Goal: Task Accomplishment & Management: Manage account settings

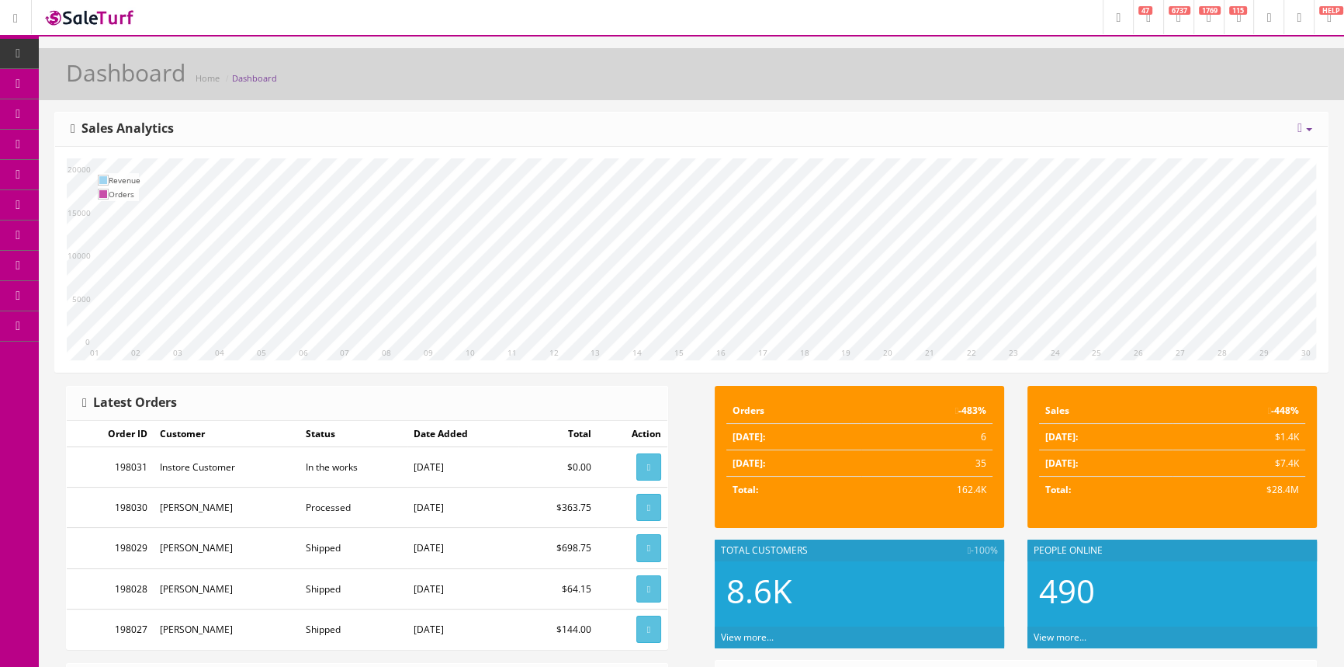
click at [117, 80] on span "Products" at bounding box center [111, 83] width 38 height 13
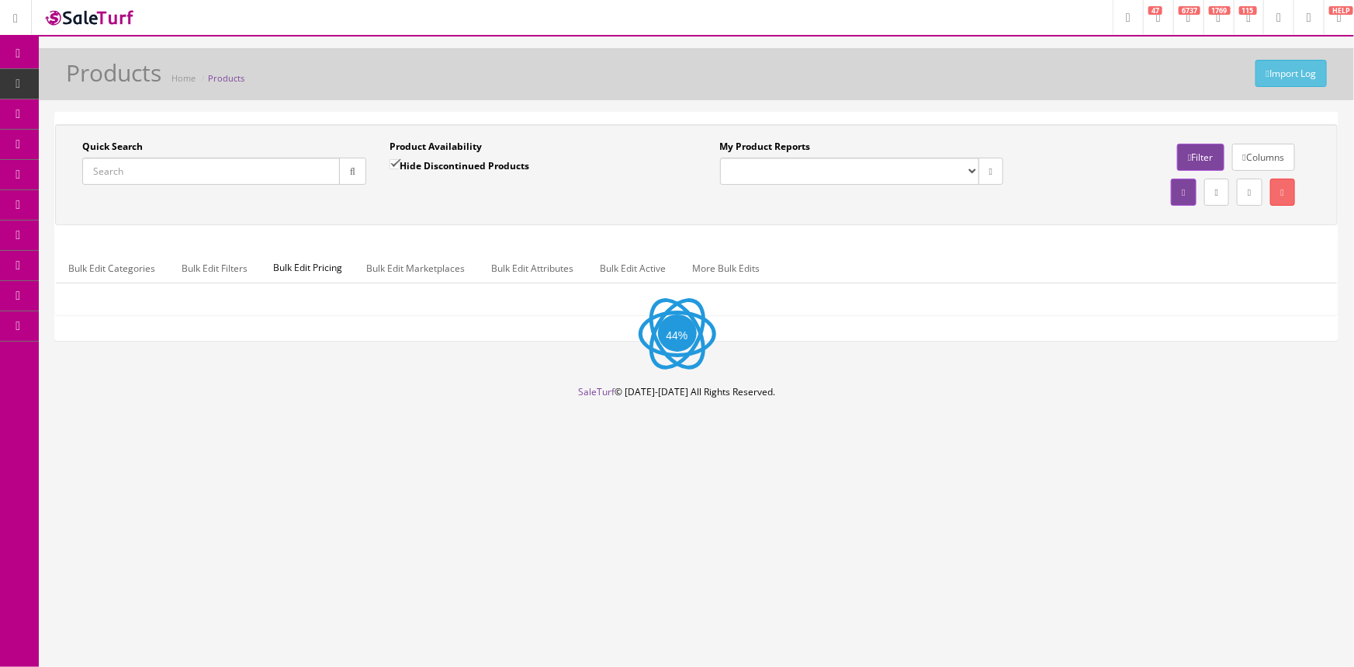
drag, startPoint x: 0, startPoint y: 0, endPoint x: 137, endPoint y: 172, distance: 220.3
click at [137, 172] on input "Quick Search" at bounding box center [211, 171] width 258 height 27
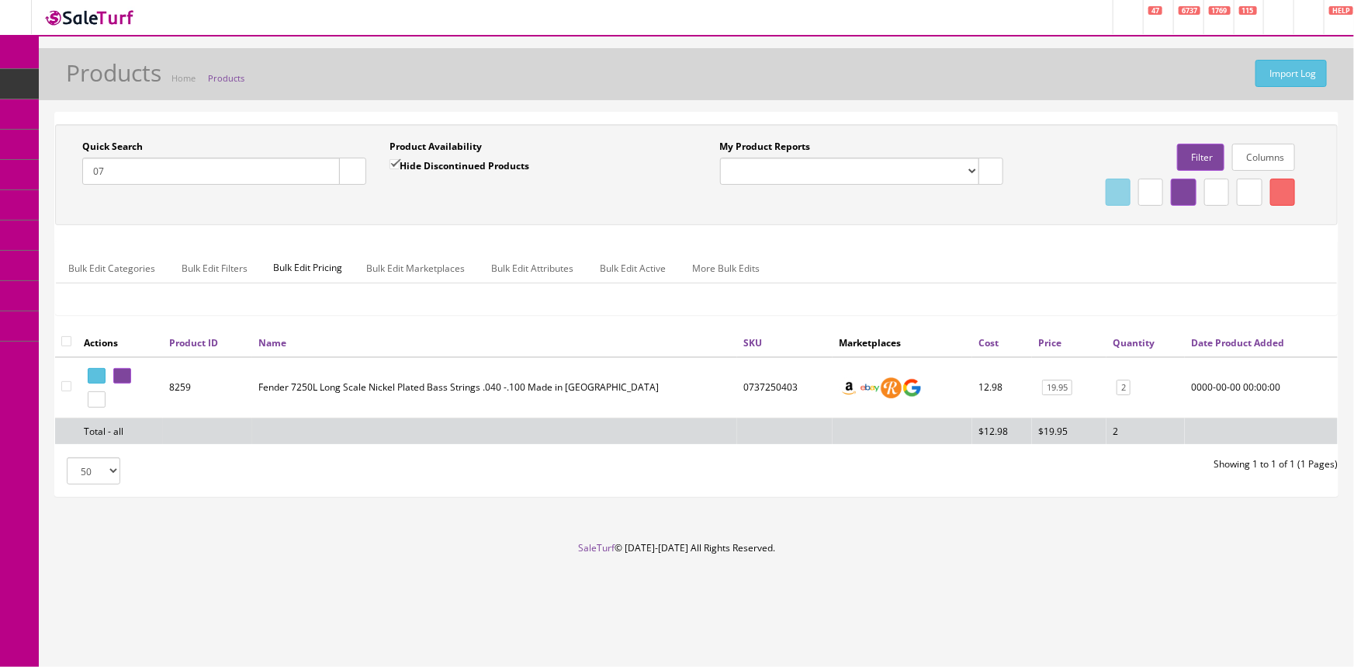
type input "0"
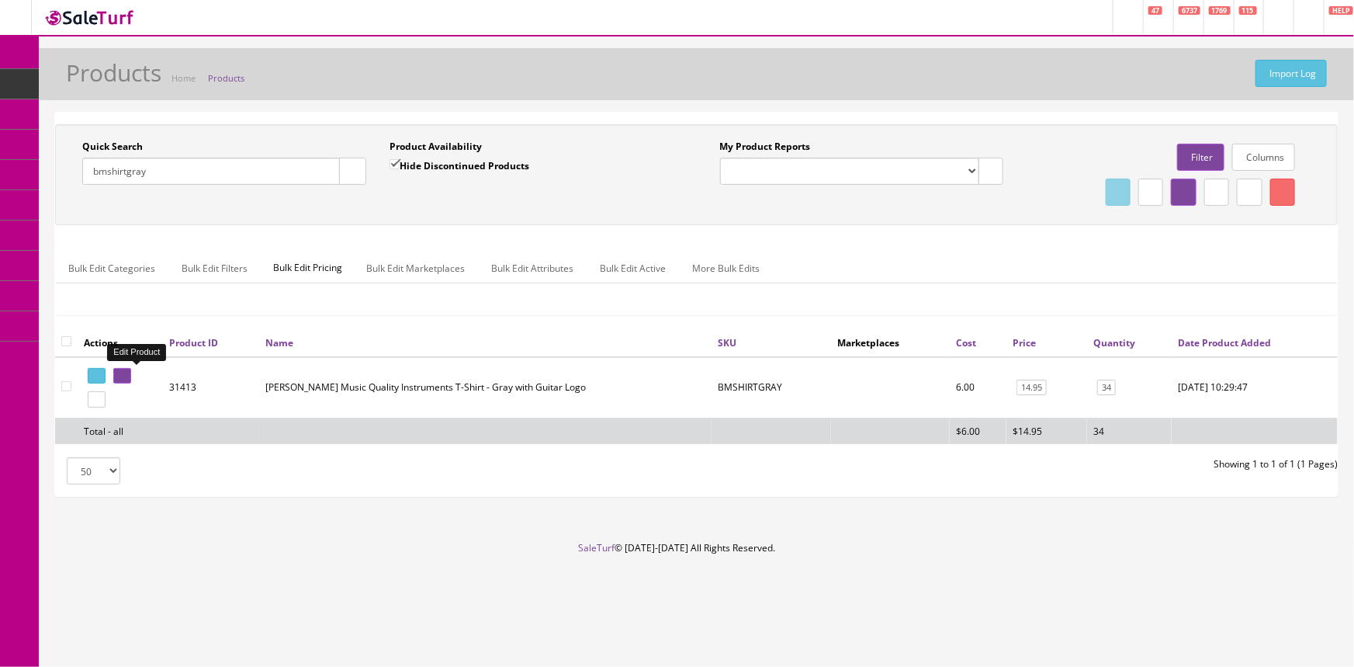
type input "bmshirtgray"
click at [121, 372] on icon at bounding box center [119, 376] width 3 height 9
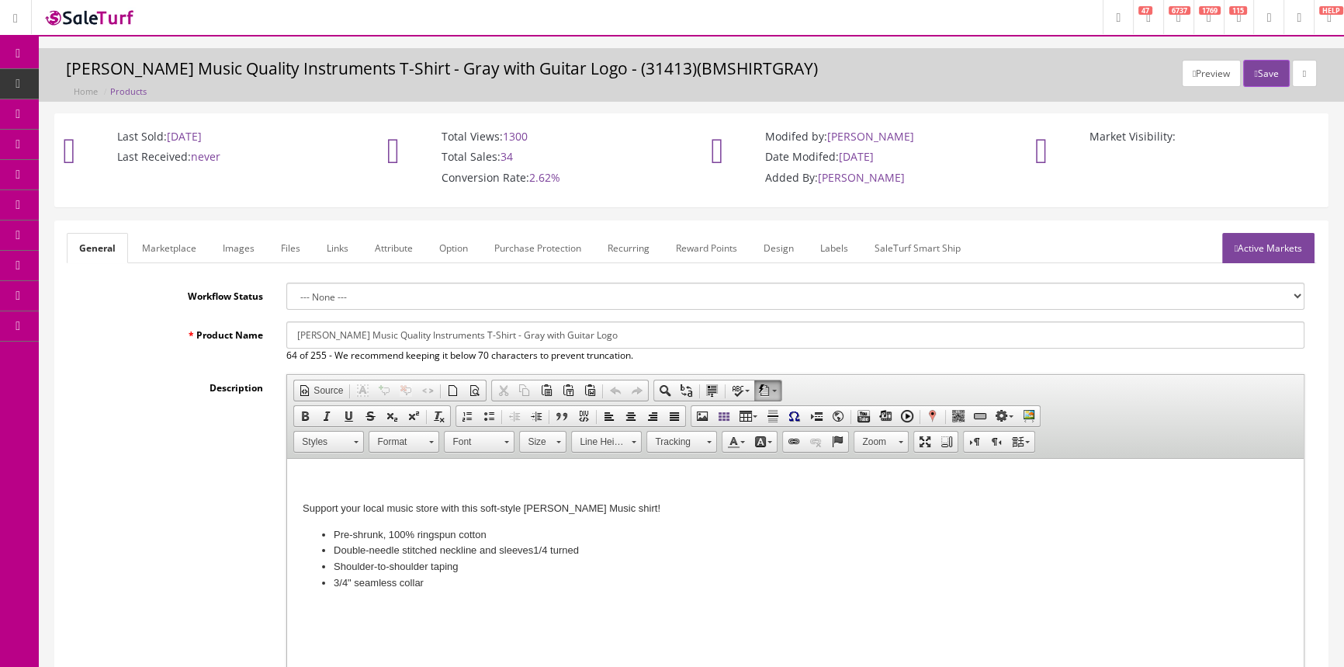
click at [247, 254] on link "Images" at bounding box center [238, 248] width 57 height 30
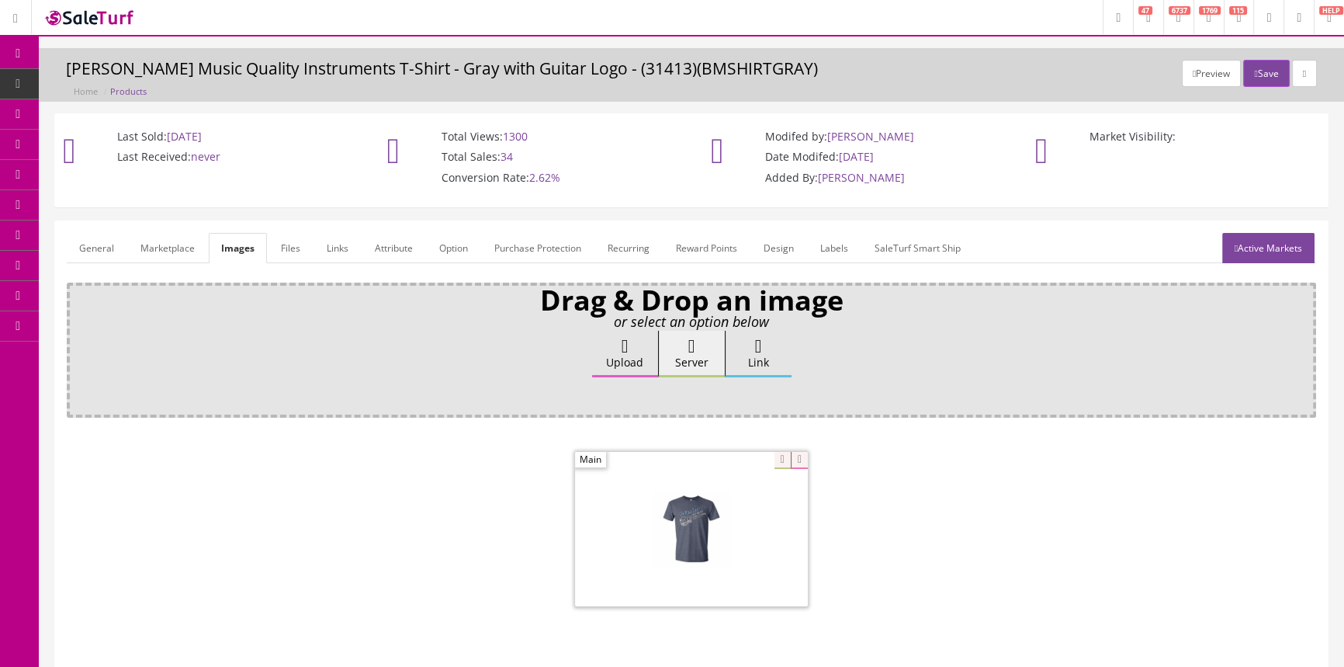
click at [463, 248] on link "Option" at bounding box center [454, 248] width 54 height 30
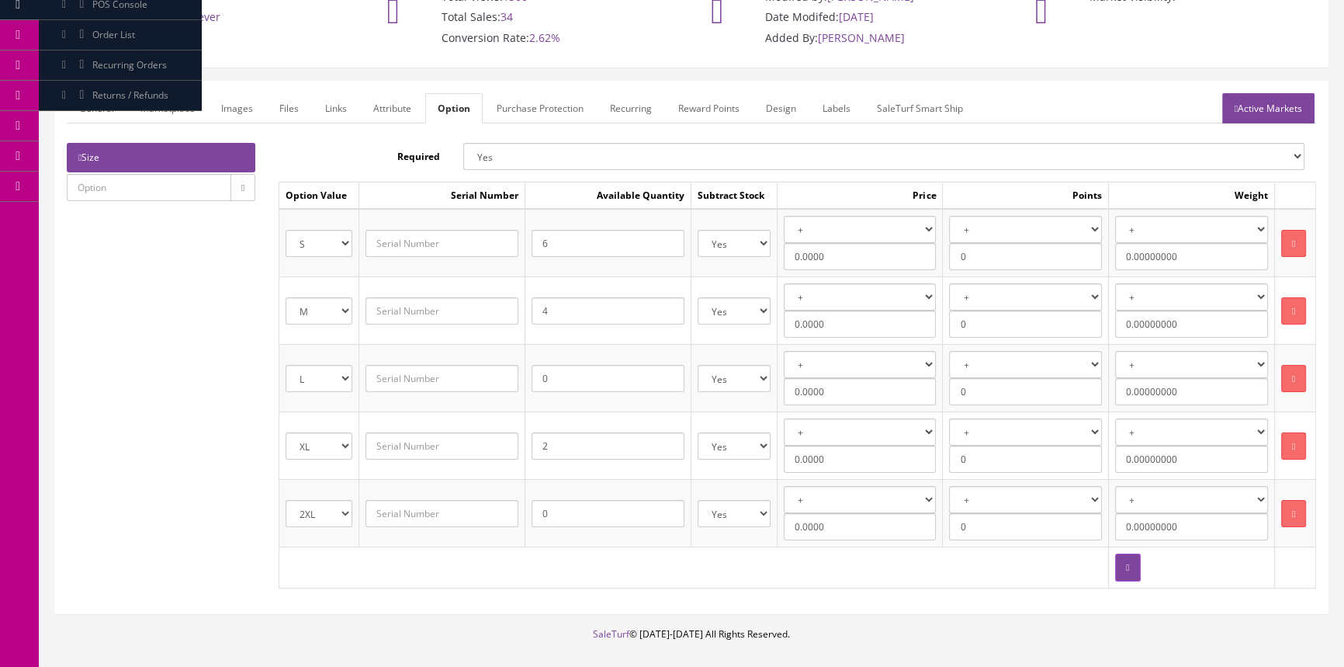
scroll to position [140, 0]
click at [580, 440] on input "2" at bounding box center [608, 444] width 153 height 27
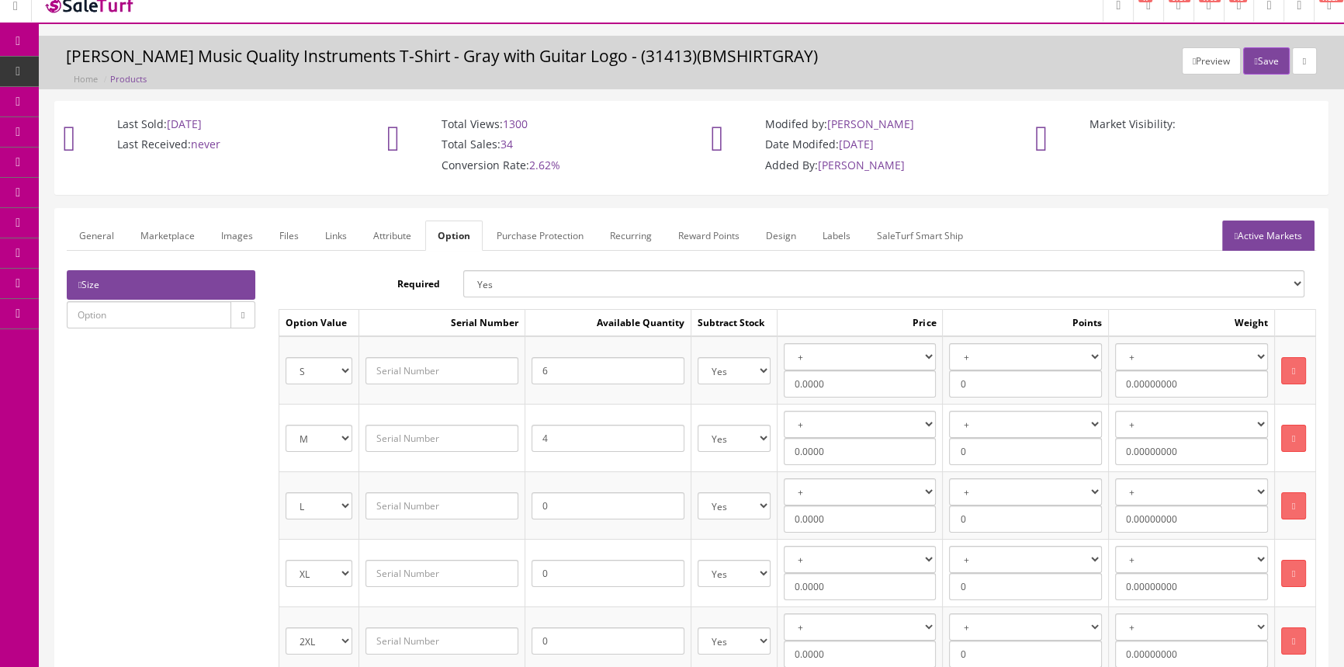
scroll to position [0, 0]
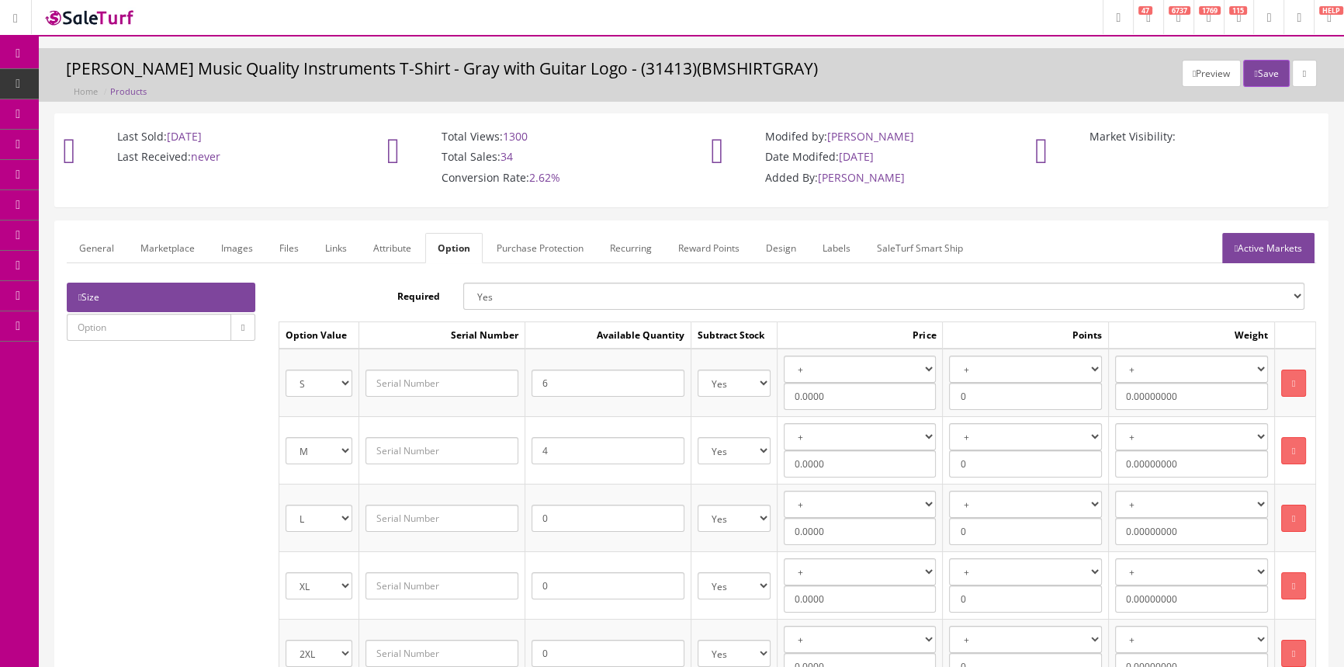
type input "0"
click at [575, 451] on input "4" at bounding box center [608, 450] width 153 height 27
type input "2"
click at [1260, 77] on button "Save" at bounding box center [1266, 73] width 46 height 27
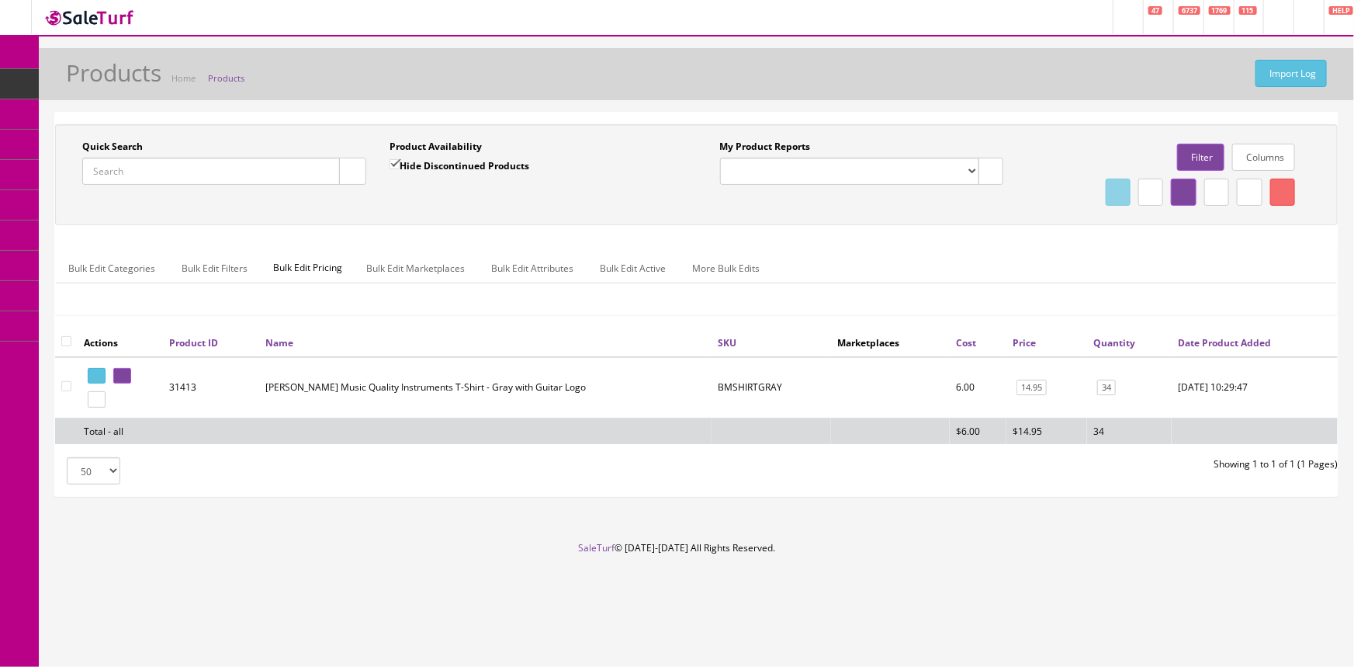
click at [191, 177] on input "Quick Search" at bounding box center [211, 171] width 258 height 27
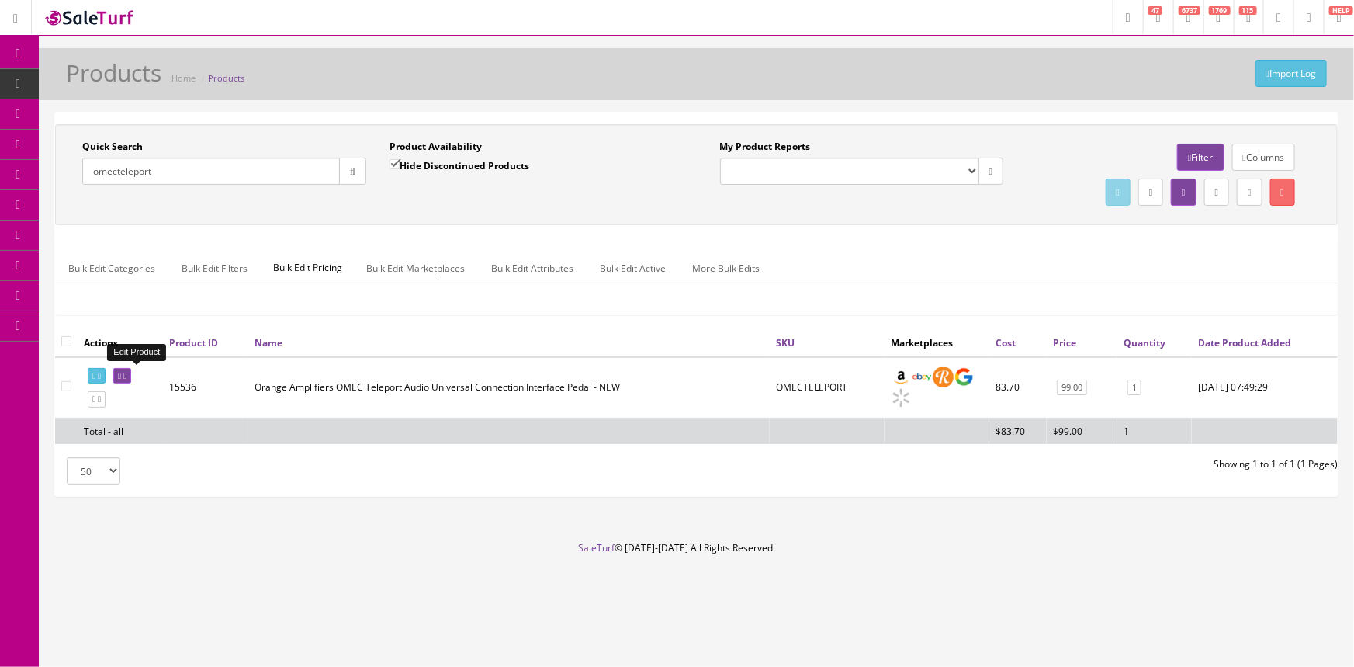
type input "omecteleport"
click at [121, 376] on icon at bounding box center [119, 376] width 3 height 9
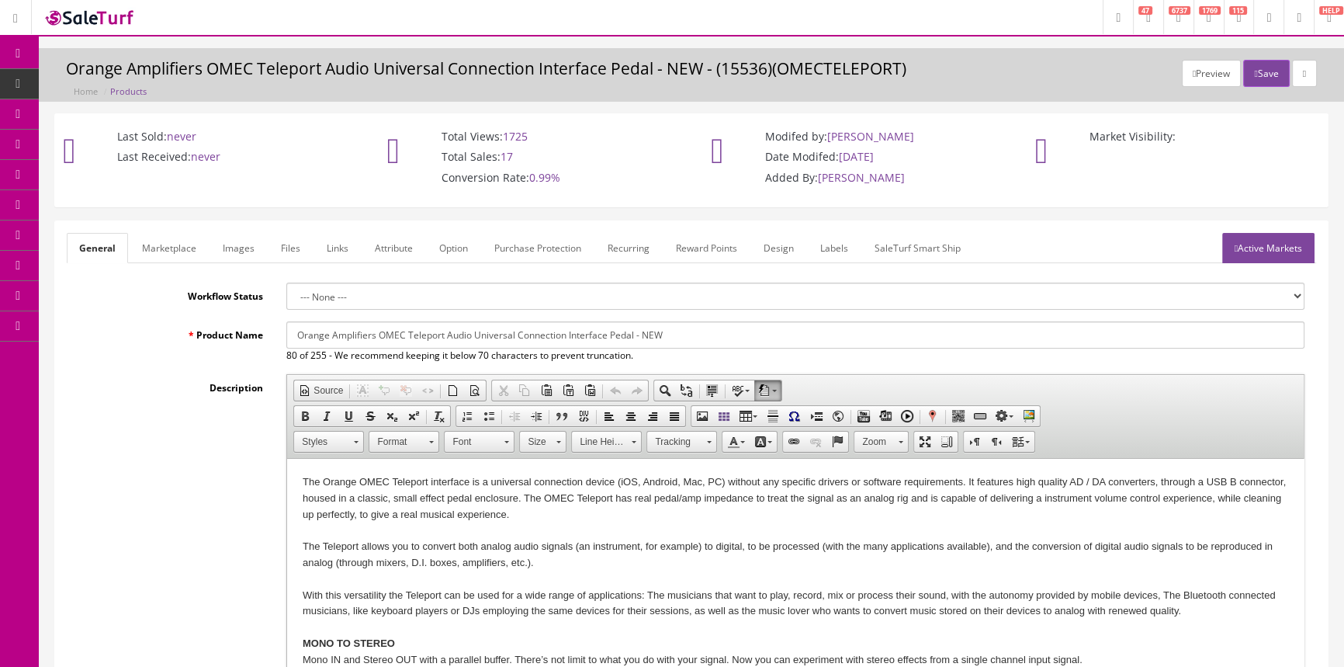
click at [230, 247] on link "Images" at bounding box center [238, 248] width 57 height 30
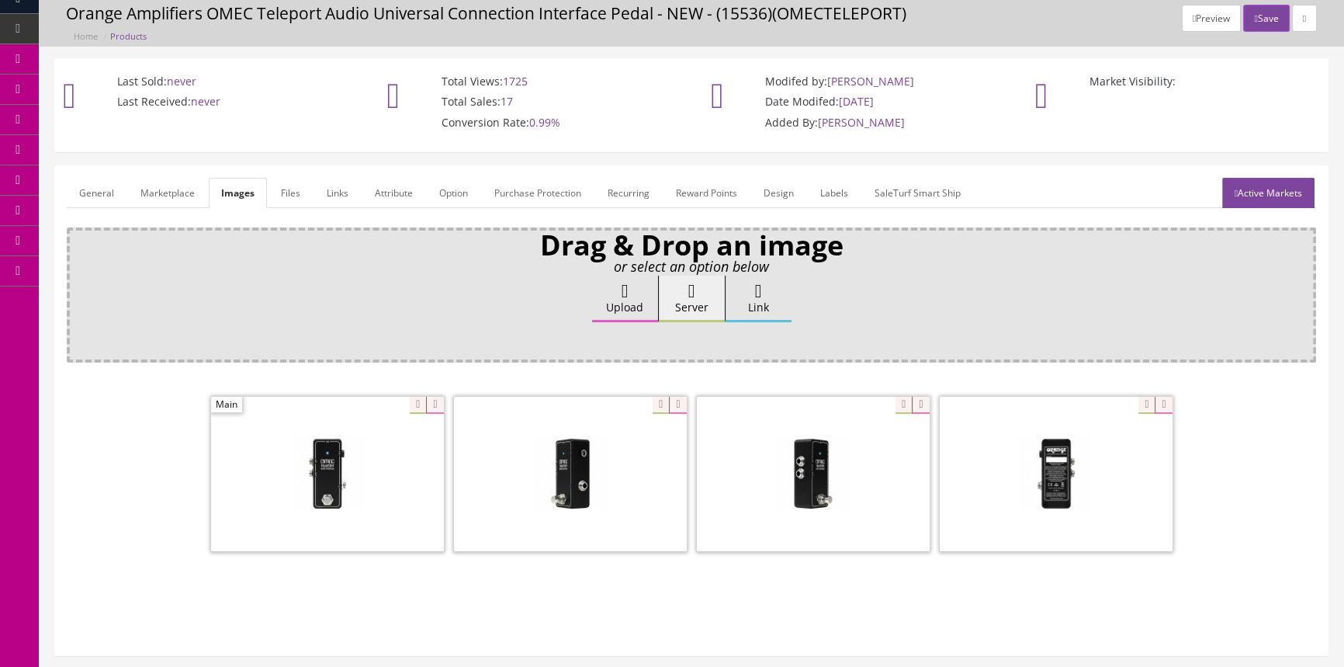
scroll to position [23, 0]
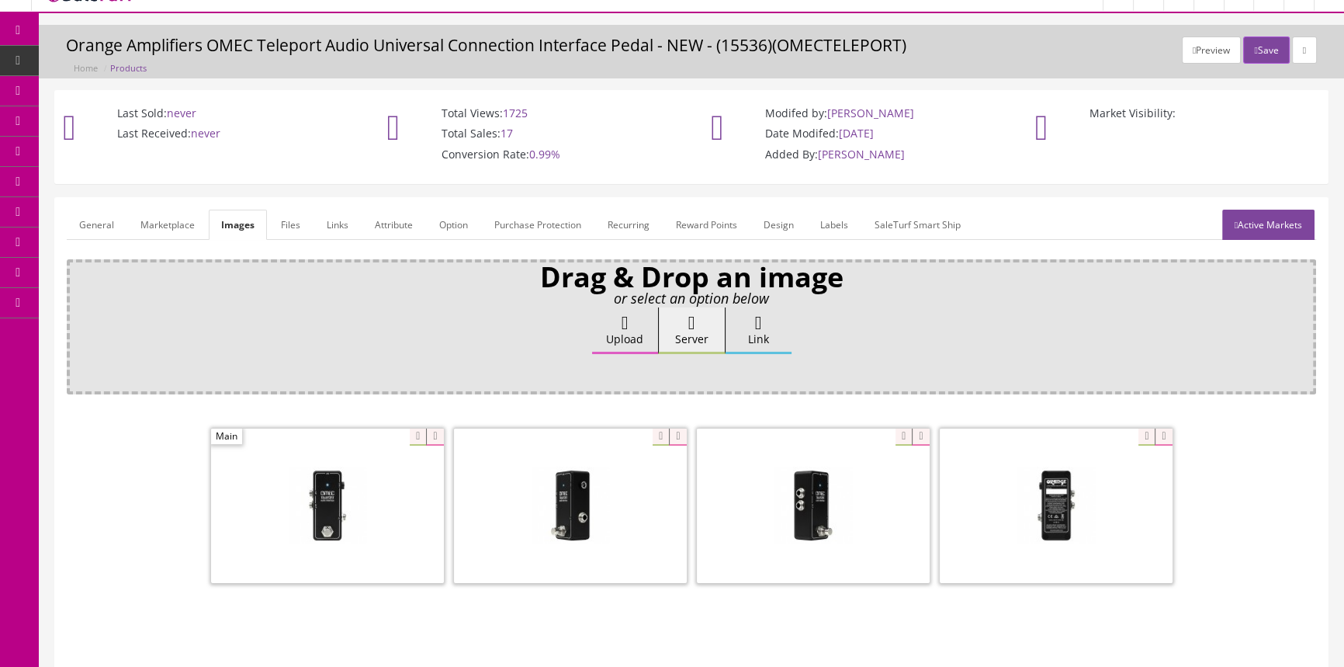
click at [165, 58] on link "Products" at bounding box center [120, 61] width 163 height 30
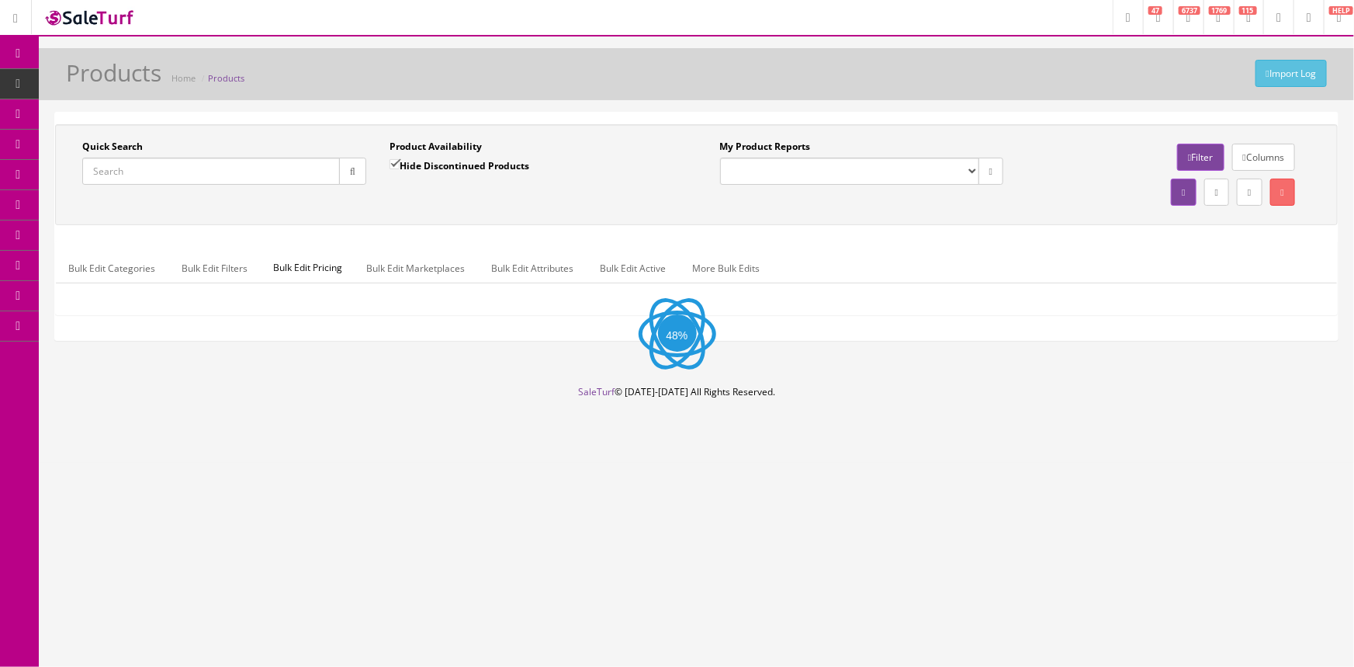
click at [180, 169] on input "Quick Search" at bounding box center [211, 171] width 258 height 27
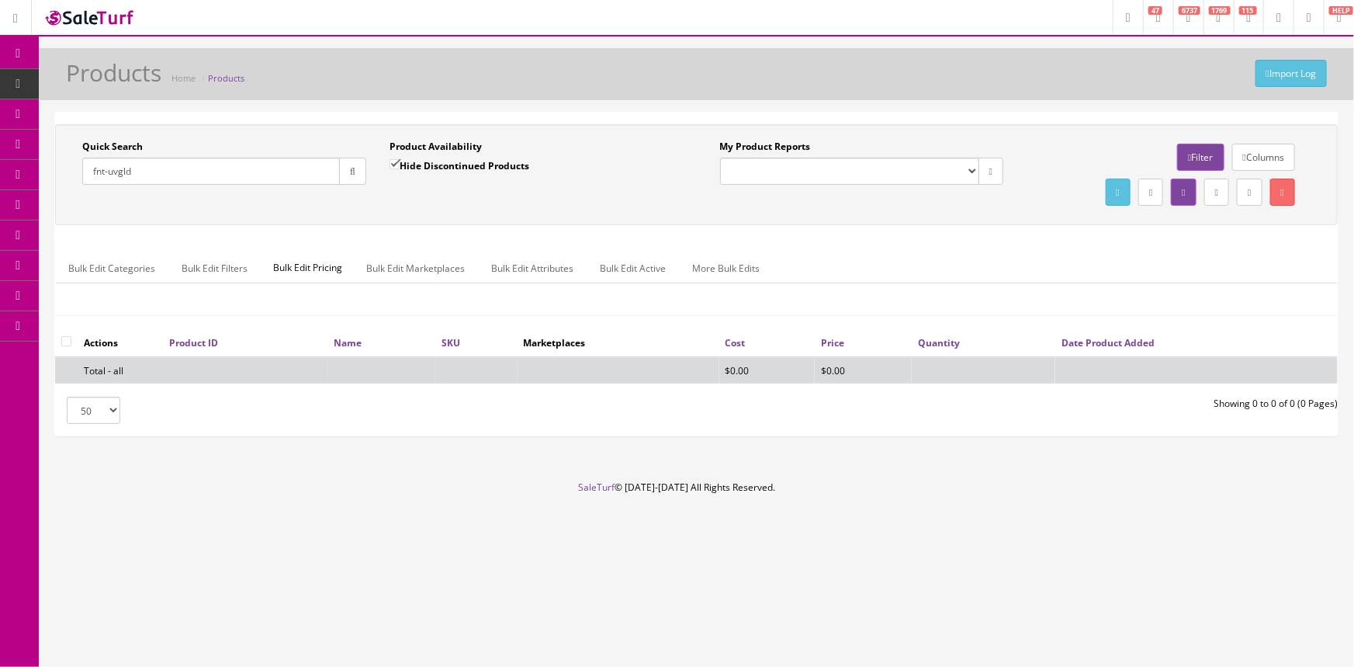
type input "fnt-uvgld"
click at [395, 164] on input "Hide Discontinued Products" at bounding box center [395, 164] width 10 height 10
checkbox input "false"
click at [102, 170] on input "fnt-uvgld" at bounding box center [211, 171] width 258 height 27
click at [108, 168] on input "fnt-uvgld" at bounding box center [211, 171] width 258 height 27
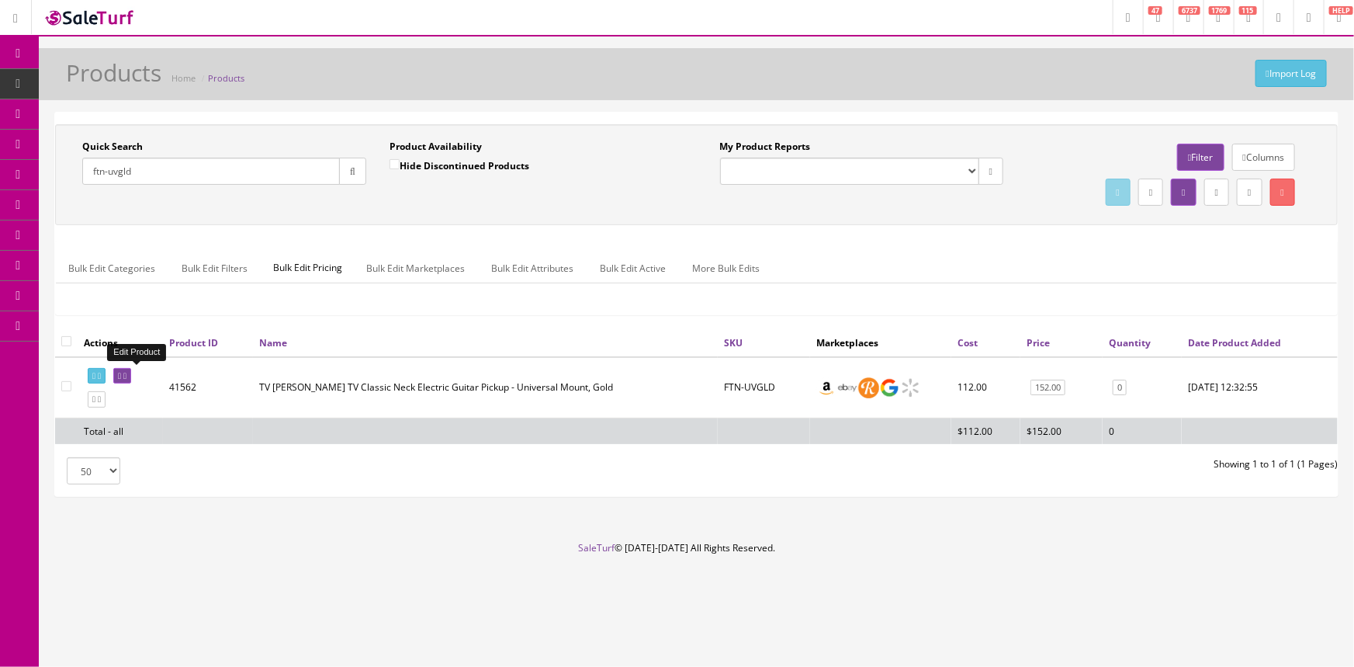
type input "ftn-uvgld"
click at [121, 374] on icon at bounding box center [119, 376] width 3 height 9
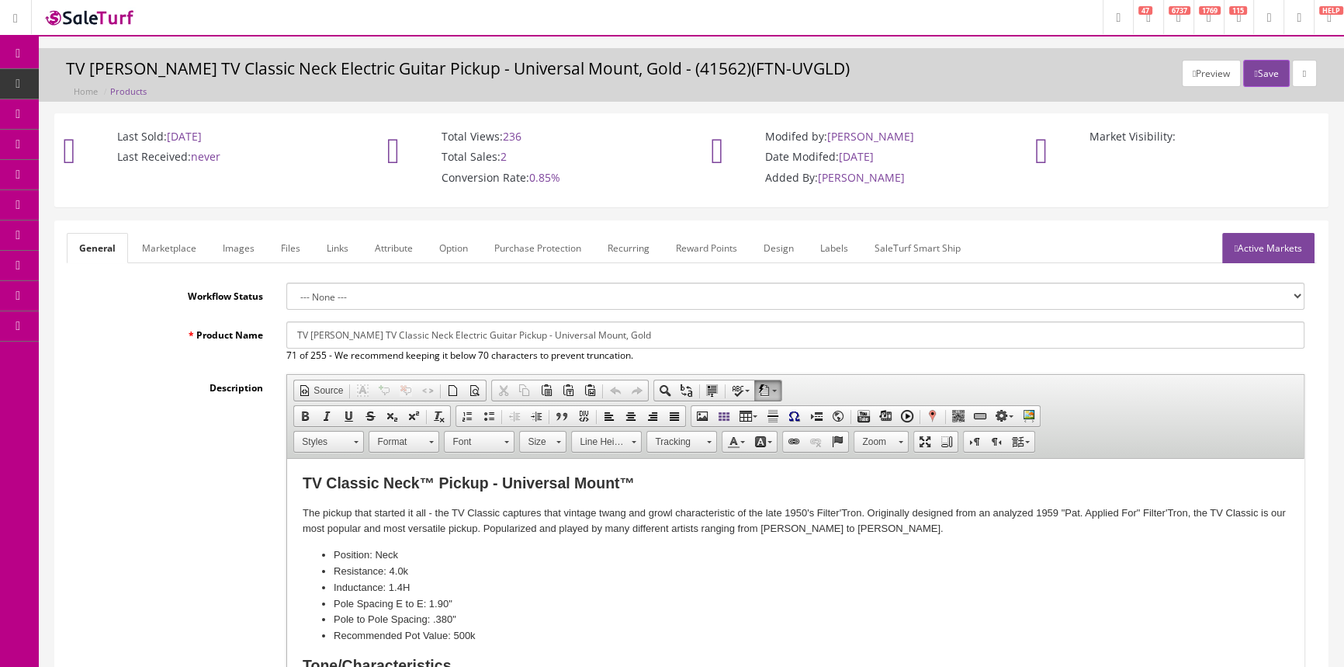
click at [170, 84] on link "Products" at bounding box center [120, 84] width 163 height 30
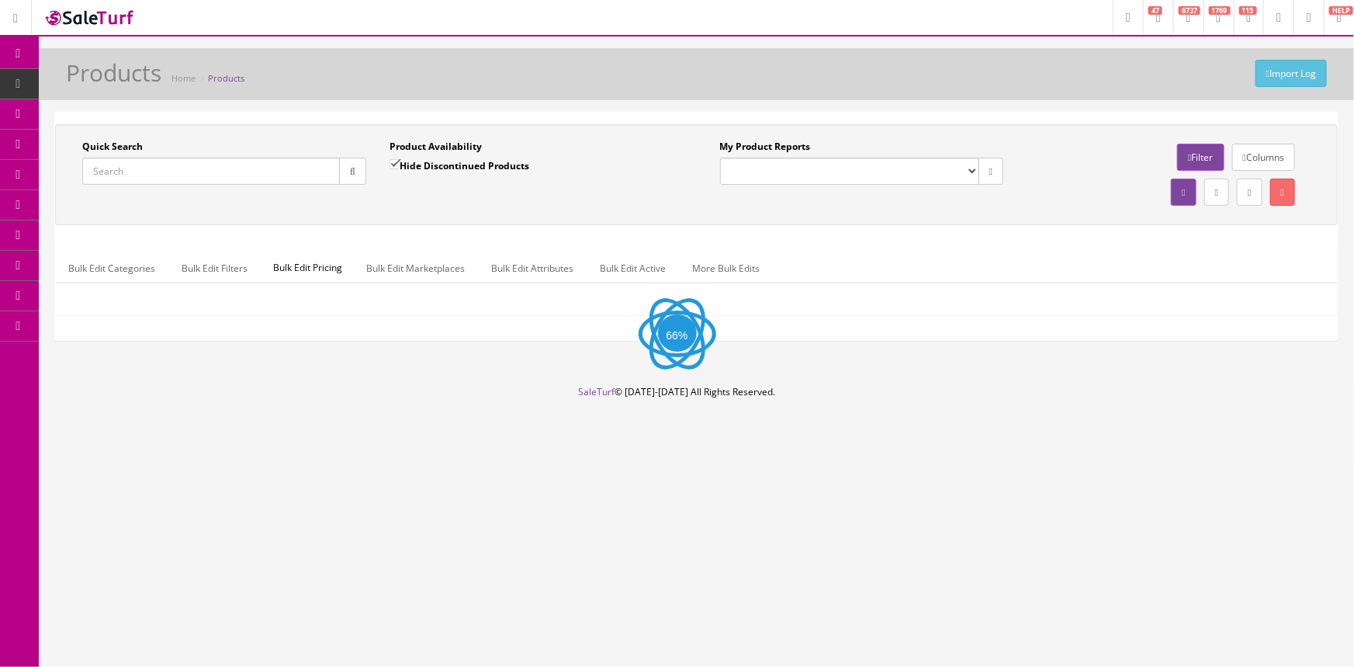
click at [167, 180] on input "Quick Search" at bounding box center [211, 171] width 258 height 27
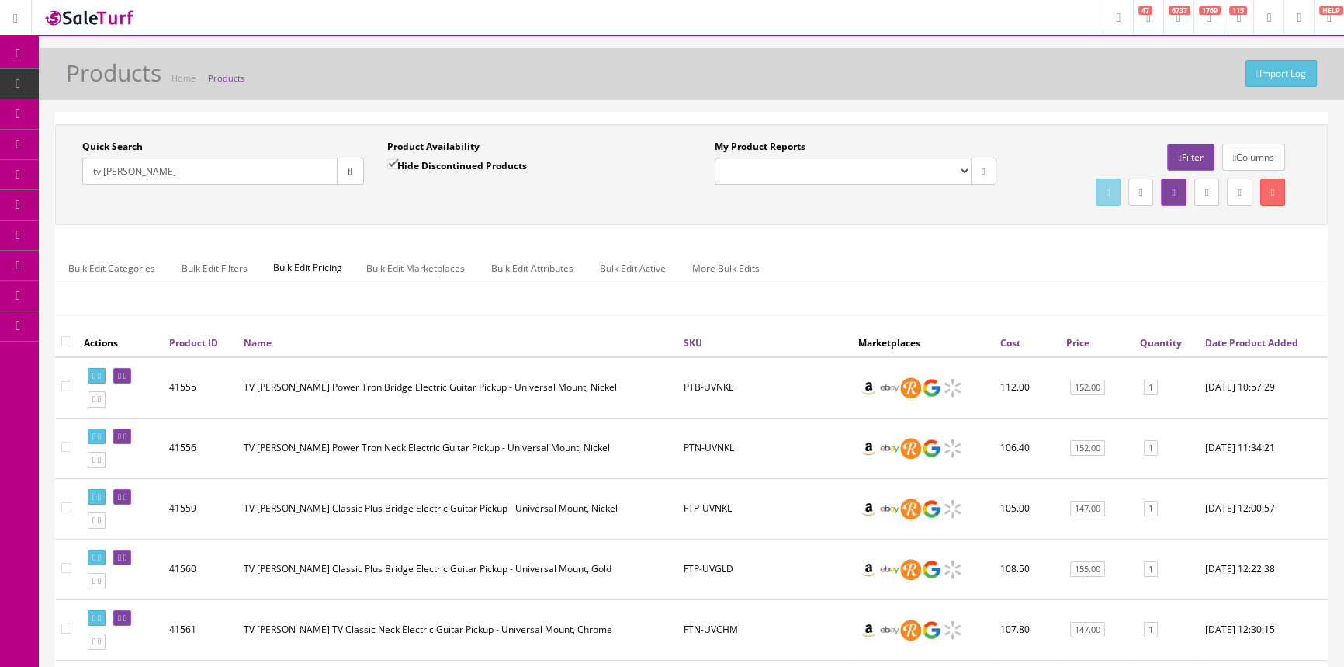
drag, startPoint x: 144, startPoint y: 169, endPoint x: 0, endPoint y: 178, distance: 143.8
click at [0, 178] on div "Research Trends Trending on Ebay Google Trends Amazon Insights (Login Before Cl…" at bounding box center [672, 521] width 1344 height 1042
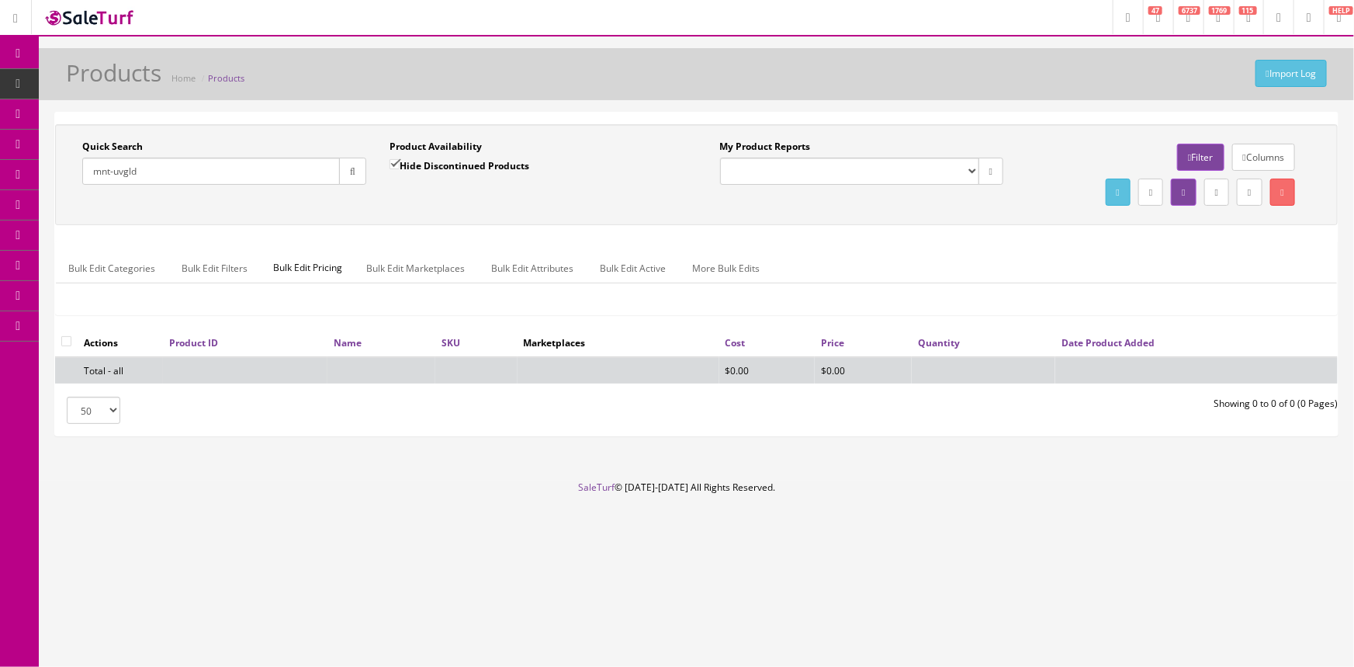
type input "mnt-uvgld"
click at [393, 161] on input "Hide Discontinued Products" at bounding box center [395, 164] width 10 height 10
checkbox input "false"
click at [111, 168] on input "mnt-uvgld" at bounding box center [211, 171] width 258 height 27
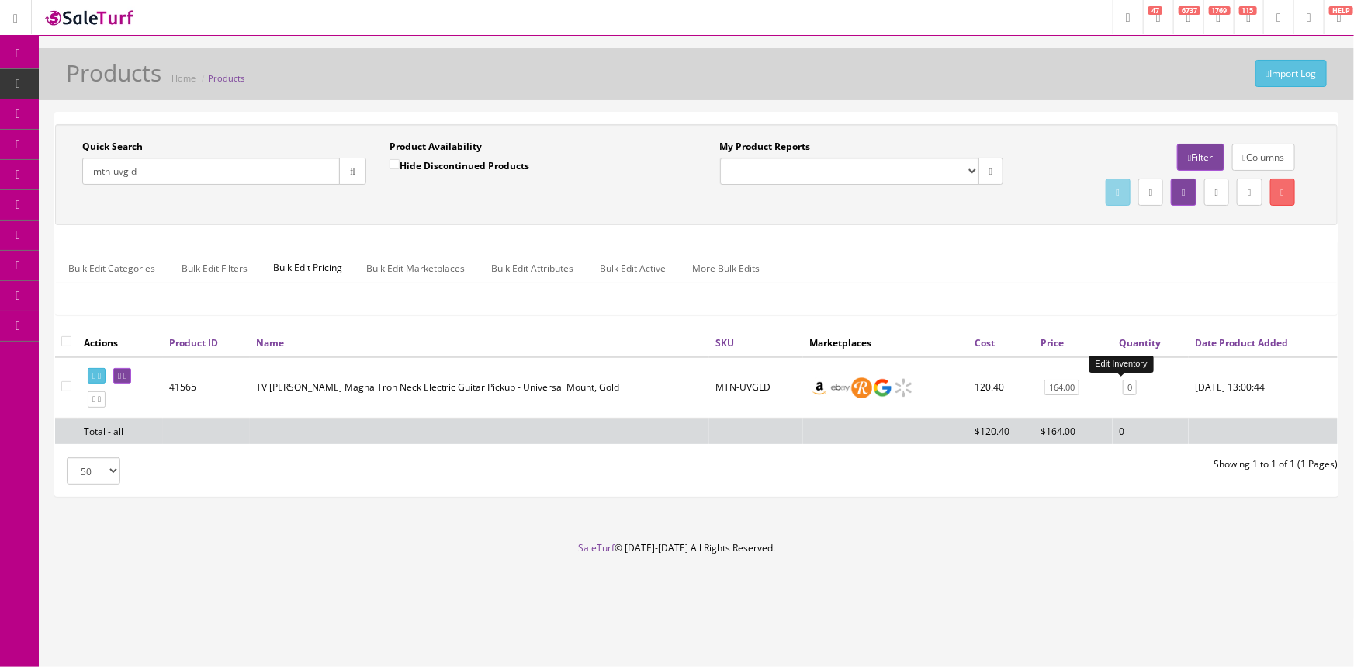
type input "mtn-uvgld"
click at [1125, 383] on link "0" at bounding box center [1130, 387] width 14 height 16
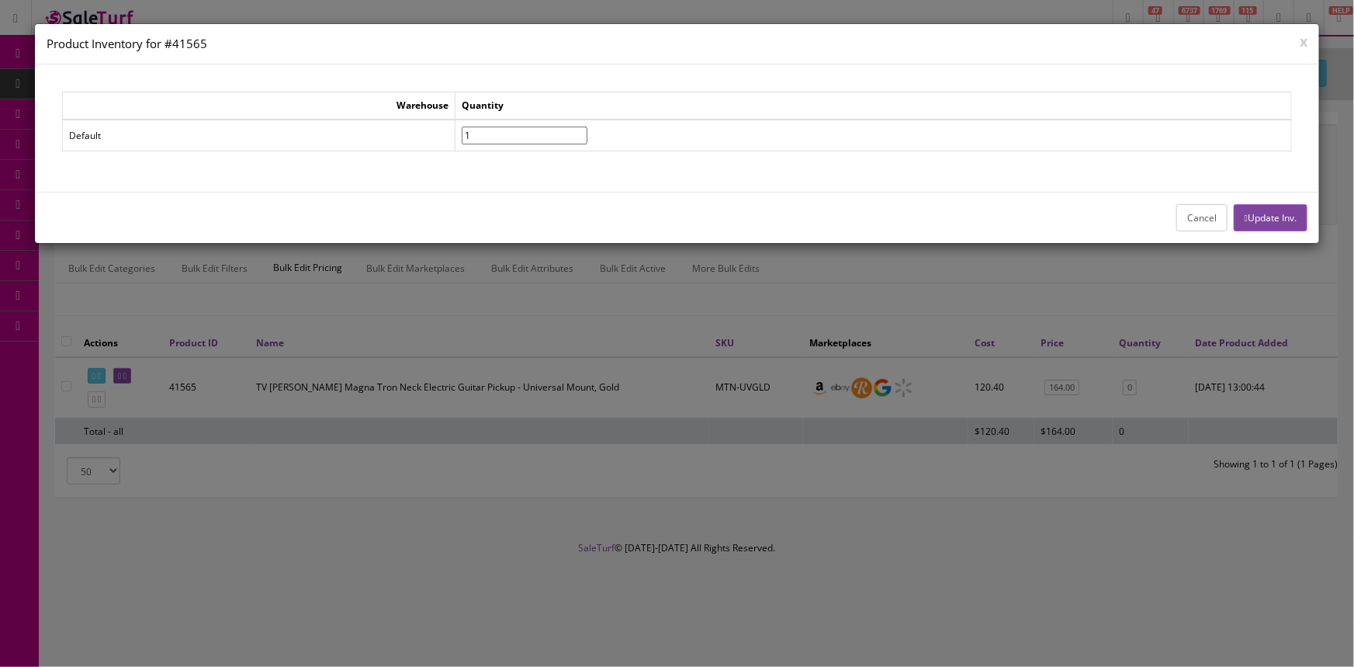
type input"] "1"
click at [587, 130] on input"] "1" at bounding box center [525, 135] width 126 height 18
click at [1248, 210] on button "Update Inv." at bounding box center [1271, 217] width 74 height 27
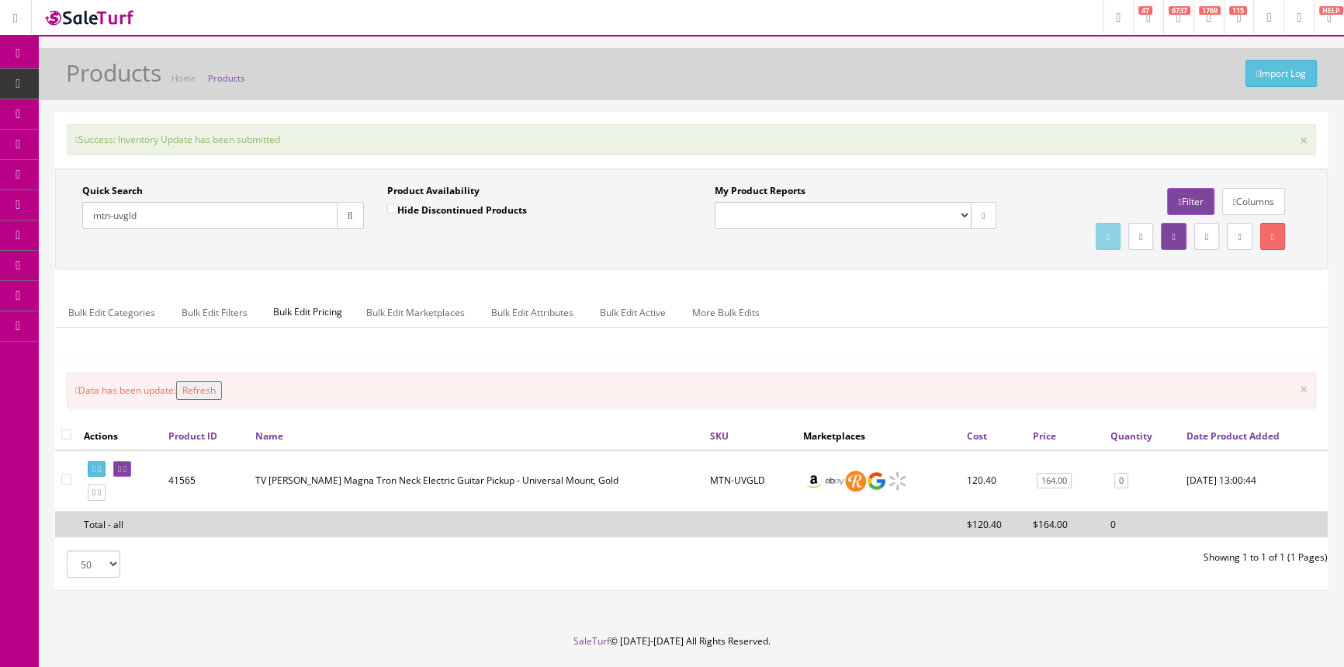
drag, startPoint x: 203, startPoint y: 389, endPoint x: 214, endPoint y: 384, distance: 12.5
click at [203, 389] on button "Refresh" at bounding box center [199, 390] width 46 height 19
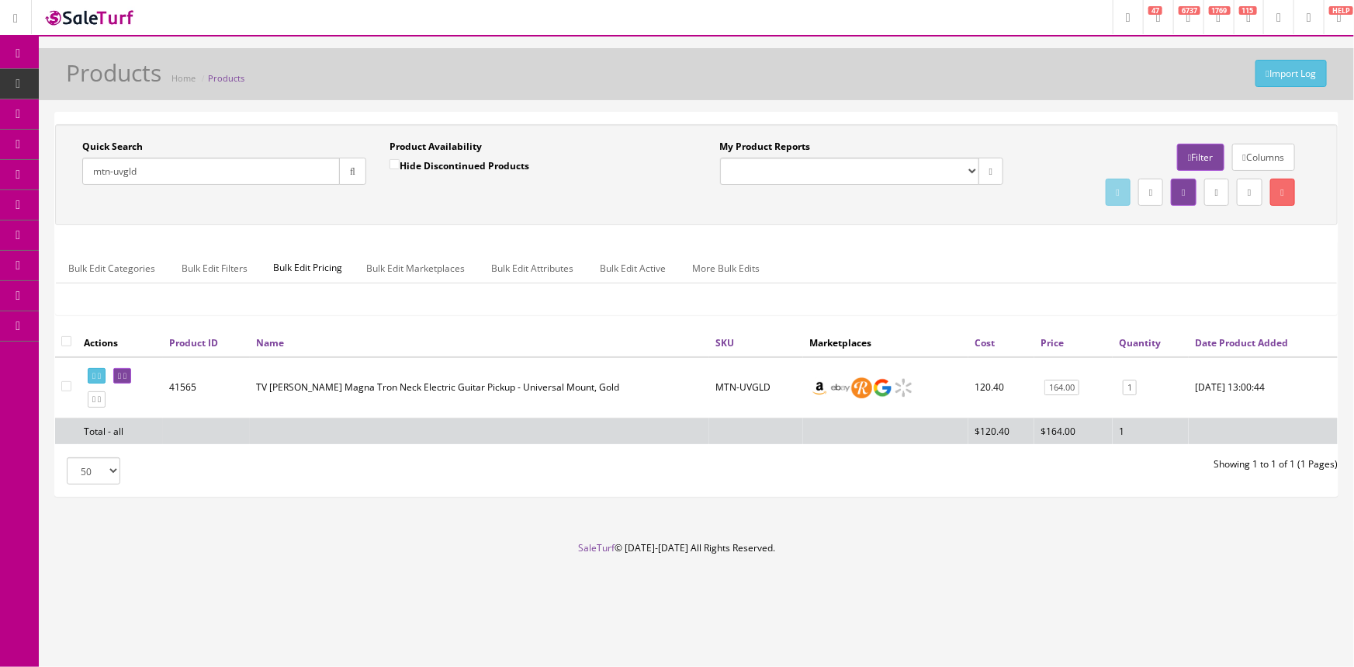
drag, startPoint x: 147, startPoint y: 168, endPoint x: 67, endPoint y: 184, distance: 81.6
click at [67, 184] on div "Quick Search mtn-uvgld Date From Product Availability Hide Discontinued Product…" at bounding box center [378, 168] width 638 height 57
type input "0991422406"
click at [121, 373] on icon at bounding box center [119, 376] width 3 height 9
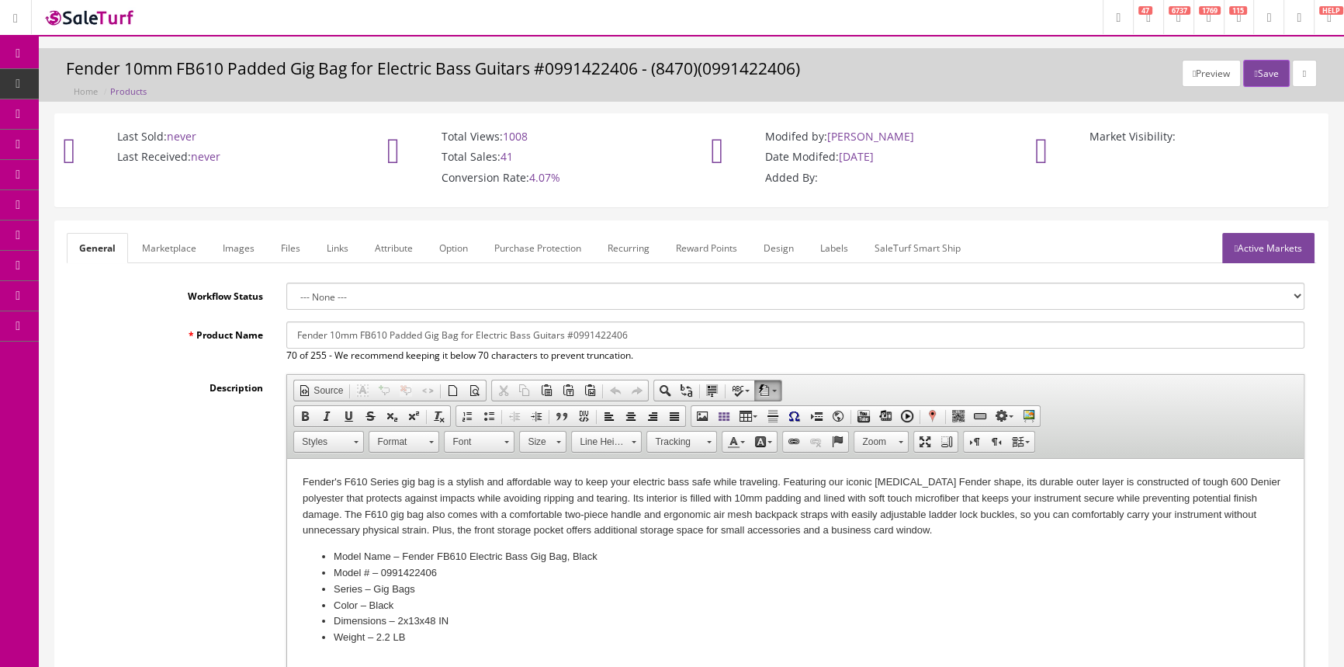
click at [138, 79] on span "Products" at bounding box center [119, 83] width 38 height 13
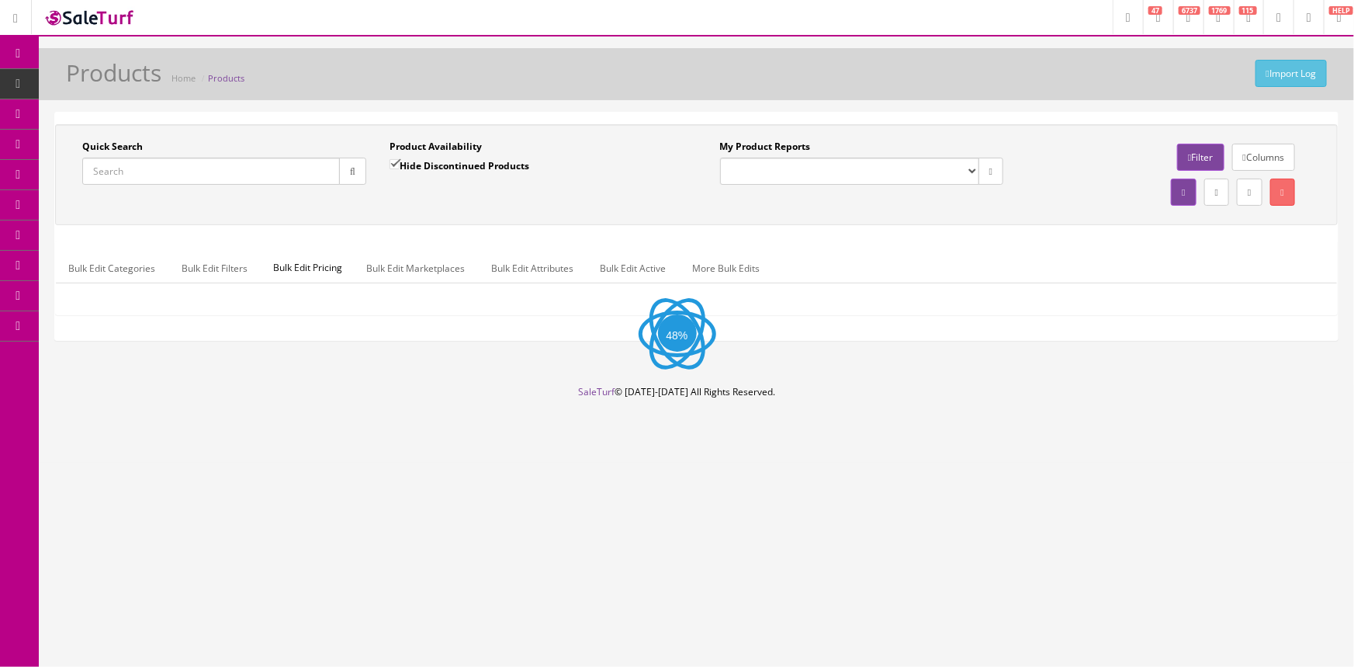
click at [172, 162] on input "Quick Search" at bounding box center [211, 171] width 258 height 27
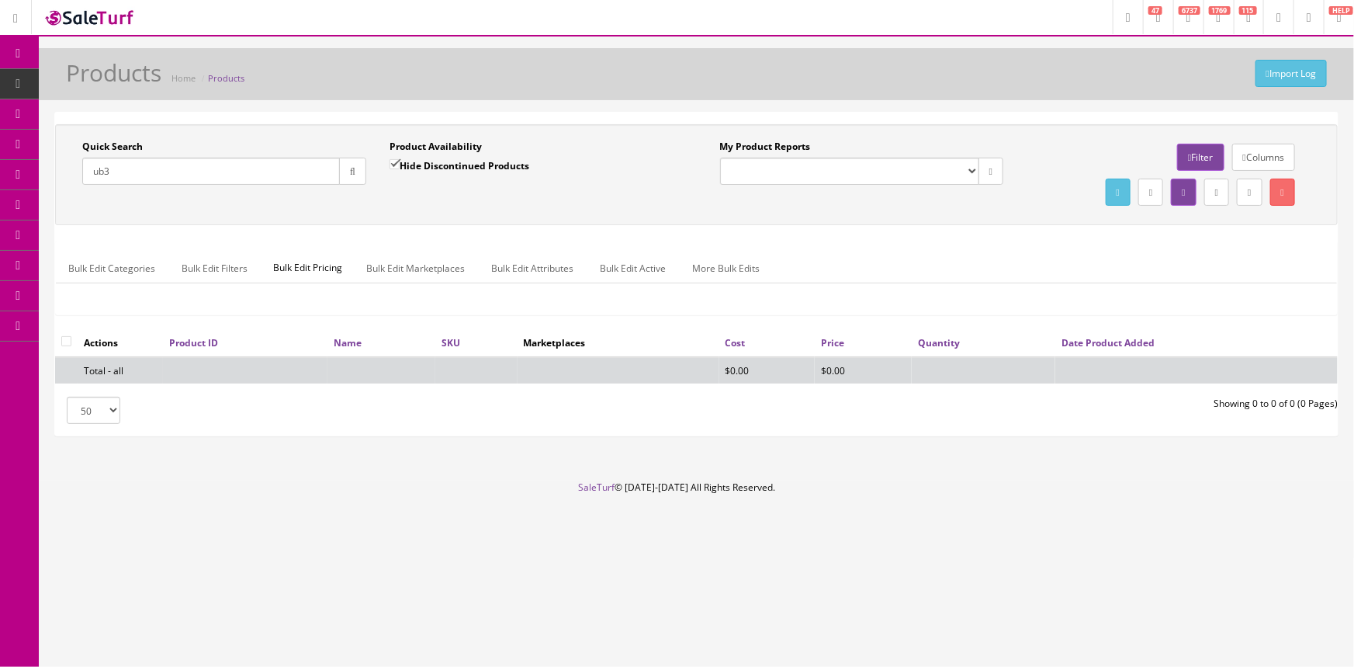
type input "ub3"
click at [395, 163] on input "Hide Discontinued Products" at bounding box center [395, 164] width 10 height 10
checkbox input "false"
